Goal: Register for event/course

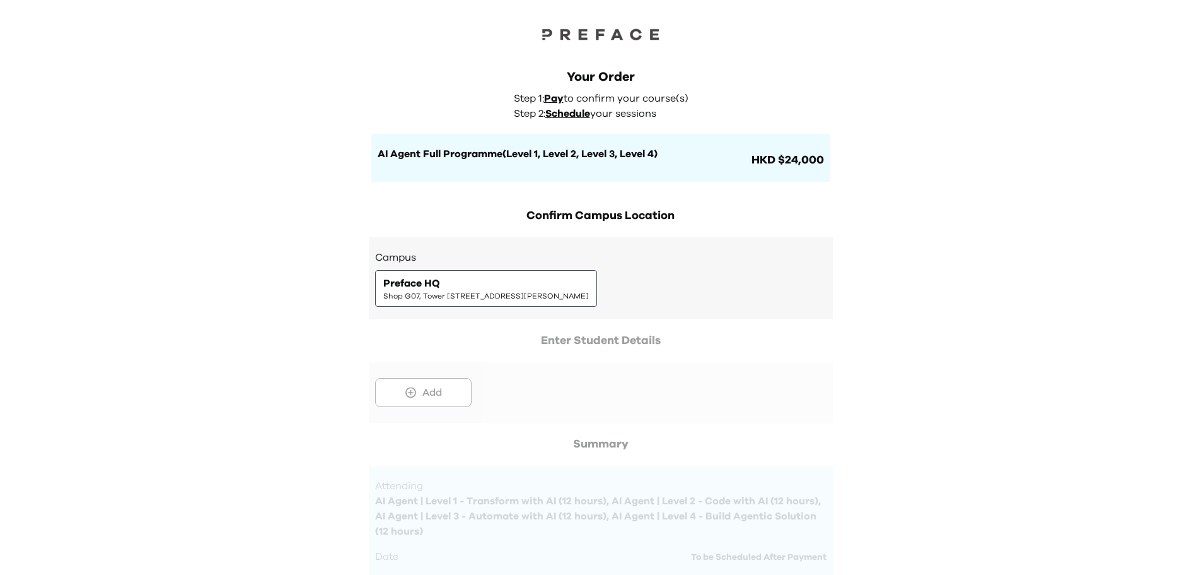
click at [589, 284] on div "Preface HQ Shop G07, Tower [STREET_ADDRESS][PERSON_NAME]" at bounding box center [486, 288] width 206 height 25
click at [557, 287] on div "Preface HQ Shop G07, Tower [STREET_ADDRESS][PERSON_NAME]" at bounding box center [486, 288] width 206 height 25
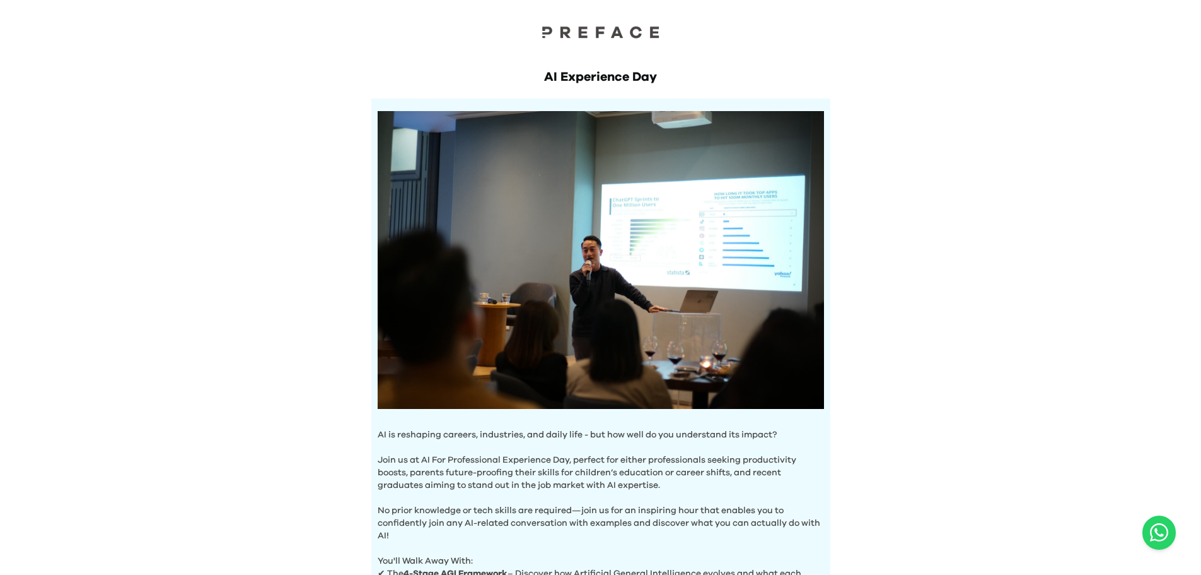
drag, startPoint x: 1200, startPoint y: 306, endPoint x: 1210, endPoint y: 321, distance: 18.2
click at [1201, 321] on html "AI Experience Day AI is reshaping careers, industries, and daily life - but how…" at bounding box center [600, 502] width 1201 height 1005
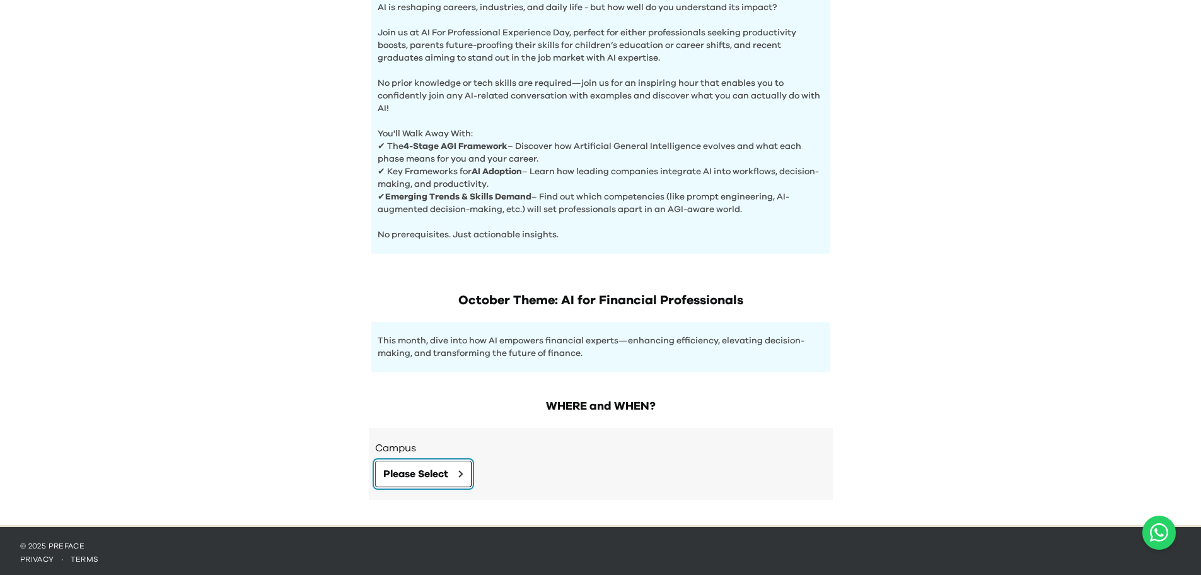
click at [445, 469] on span "Please Select" at bounding box center [415, 473] width 65 height 15
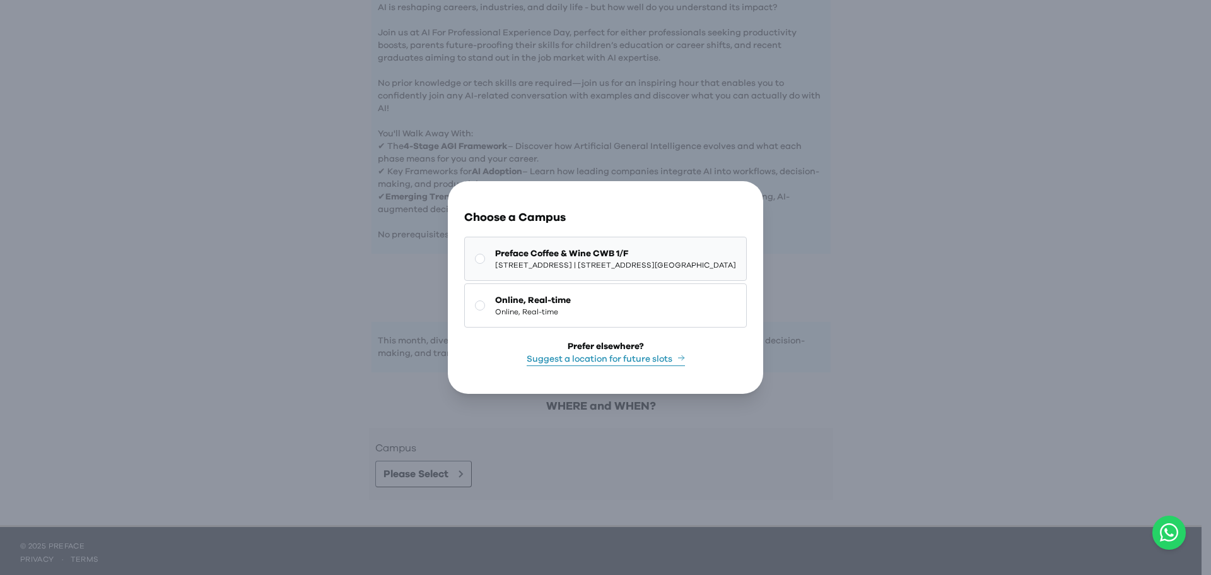
click at [611, 248] on span "Preface Coffee & Wine CWB 1/F" at bounding box center [615, 253] width 241 height 13
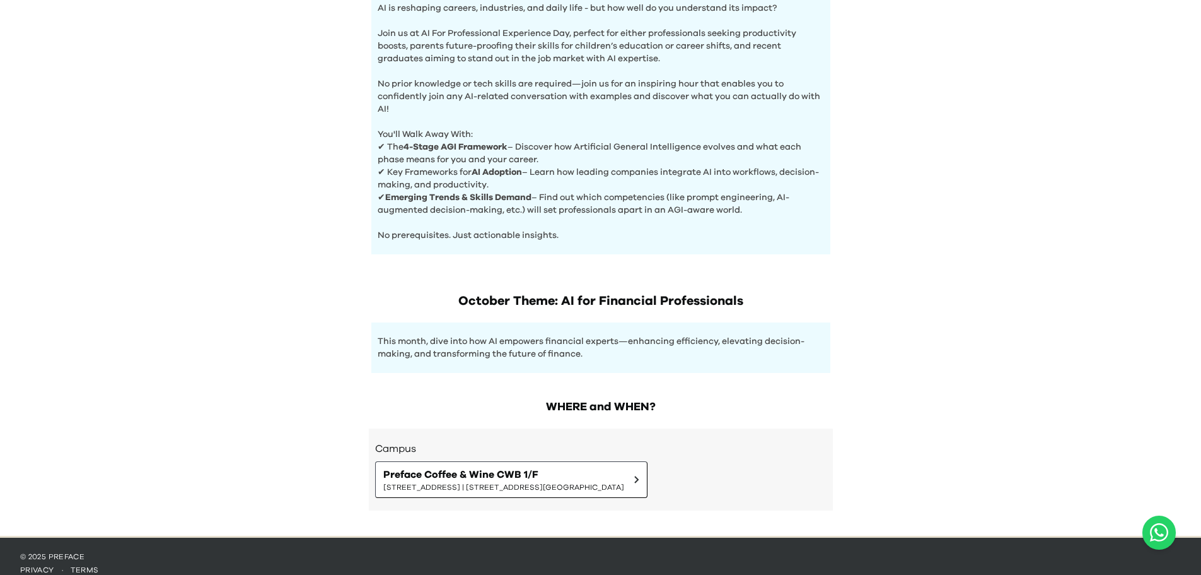
scroll to position [437, 0]
